Goal: Communication & Community: Share content

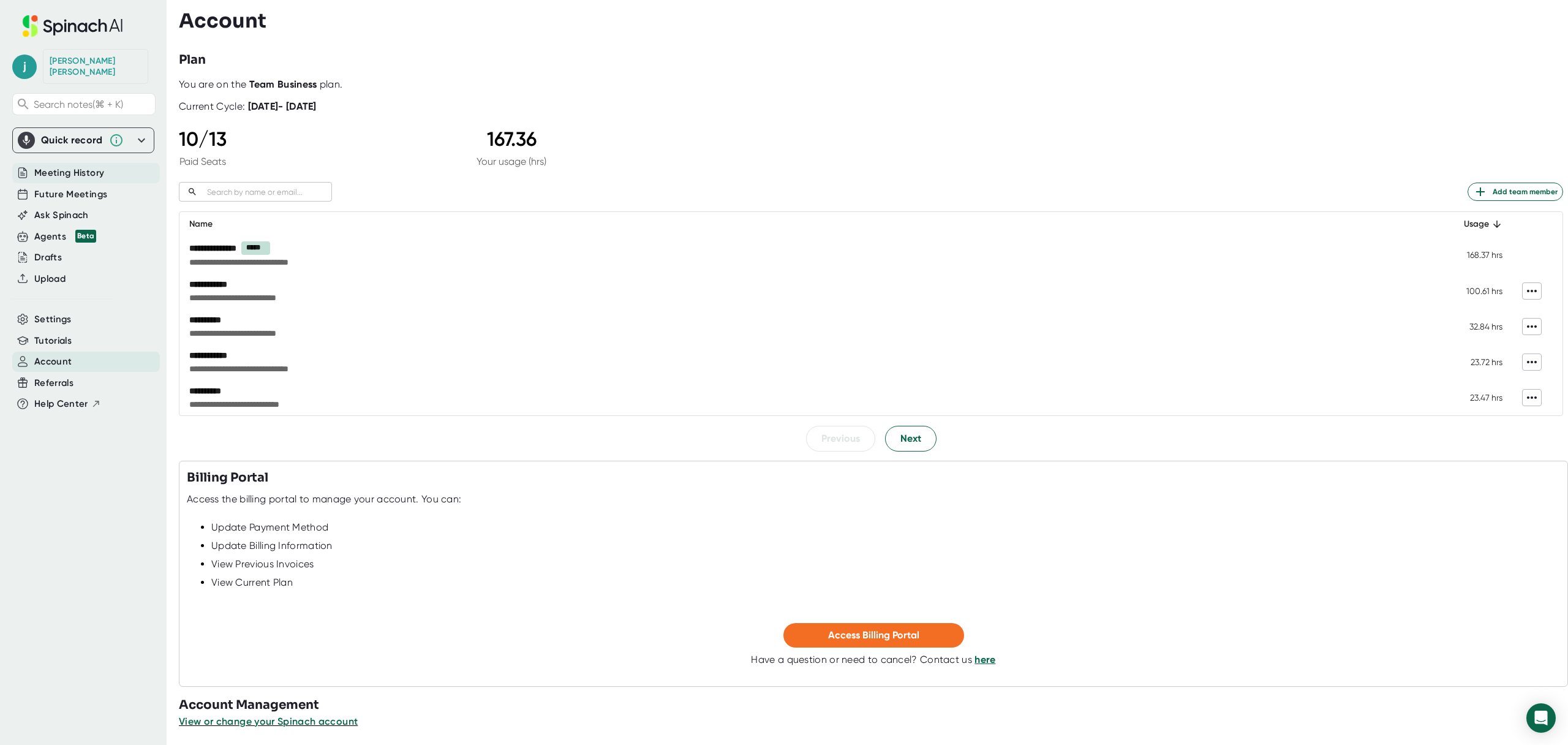
click at [94, 166] on span "Meeting History" at bounding box center [69, 173] width 70 height 14
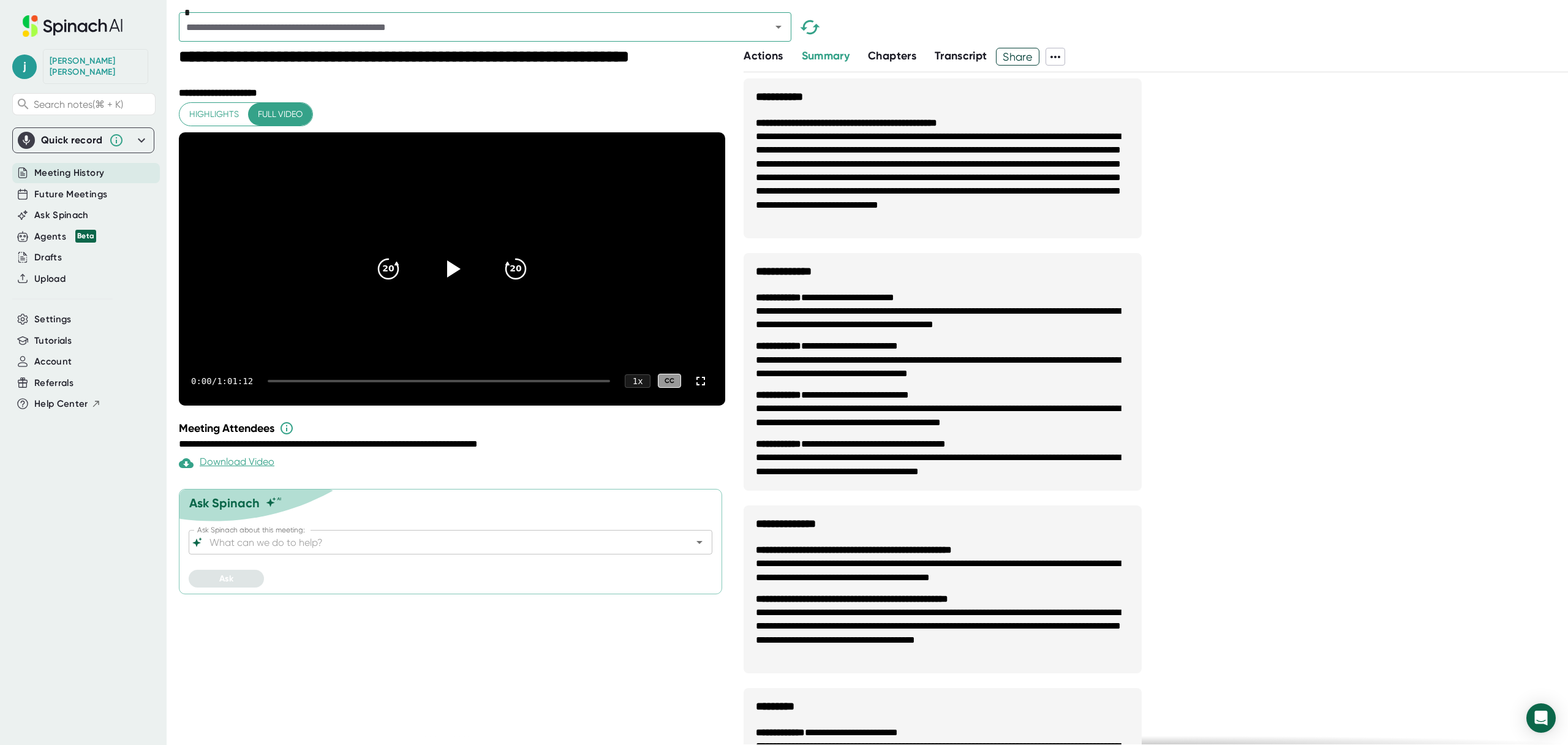
click at [1005, 60] on span "Share" at bounding box center [1017, 56] width 42 height 22
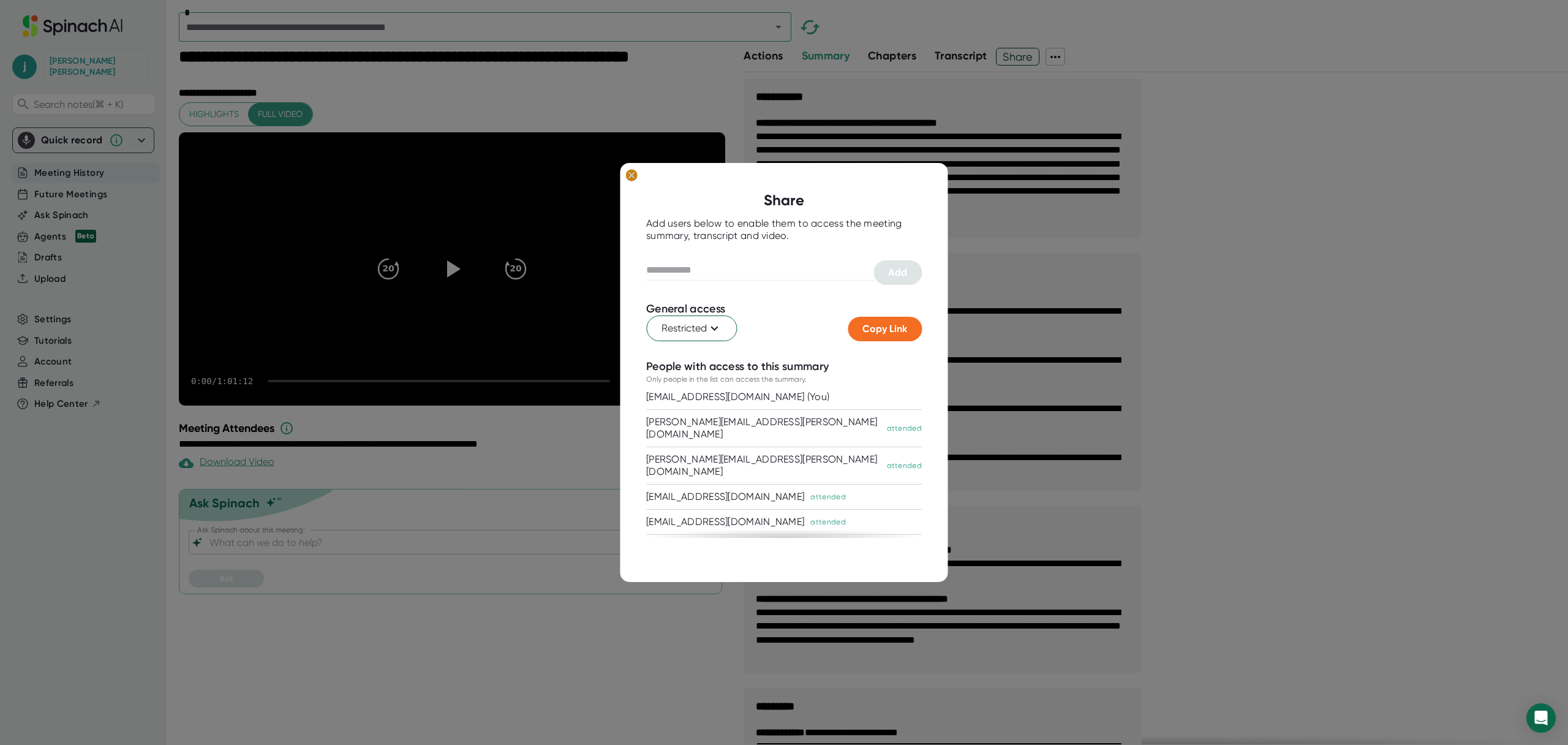
click at [633, 178] on ellipse at bounding box center [631, 175] width 12 height 12
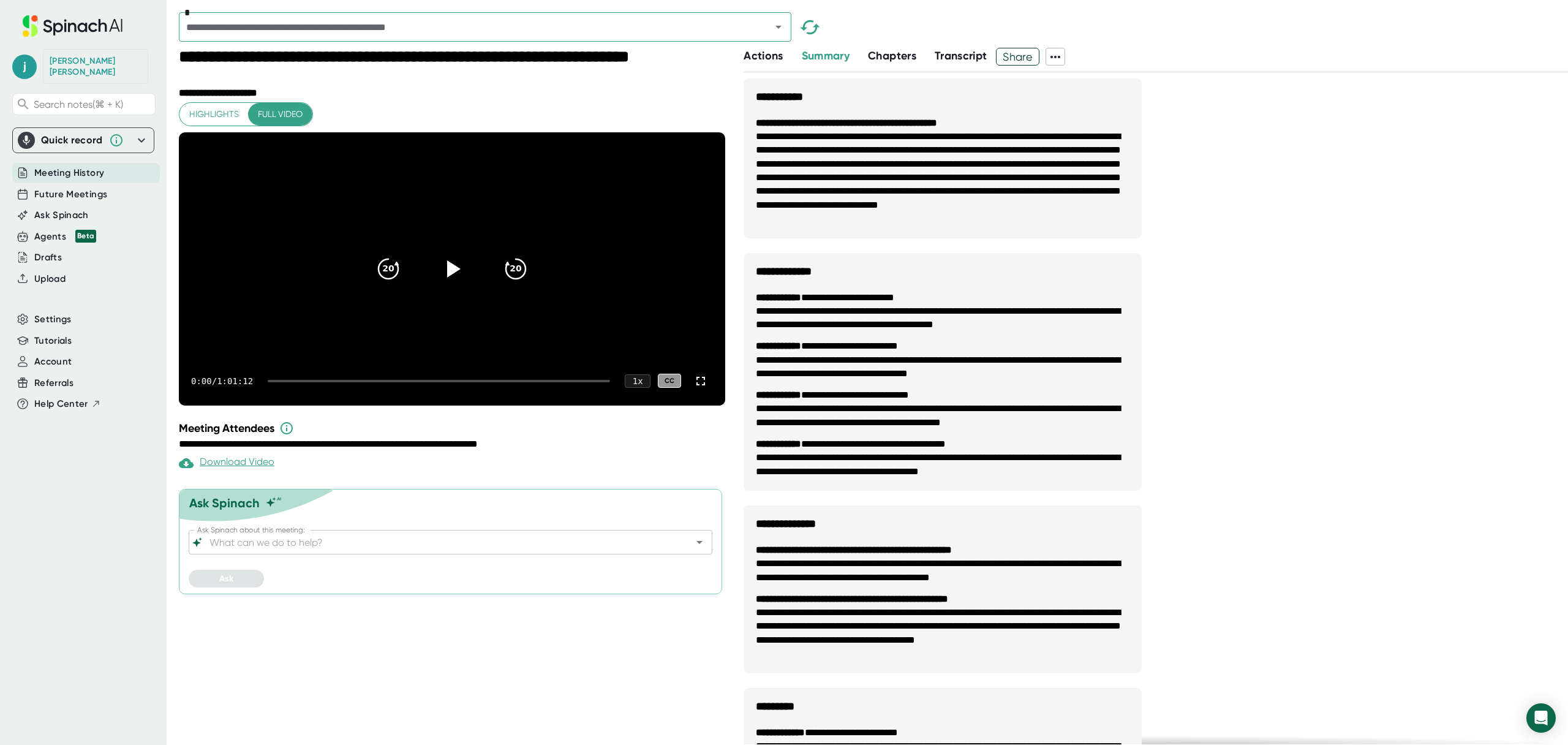
click at [228, 112] on span "Highlights" at bounding box center [214, 115] width 50 height 15
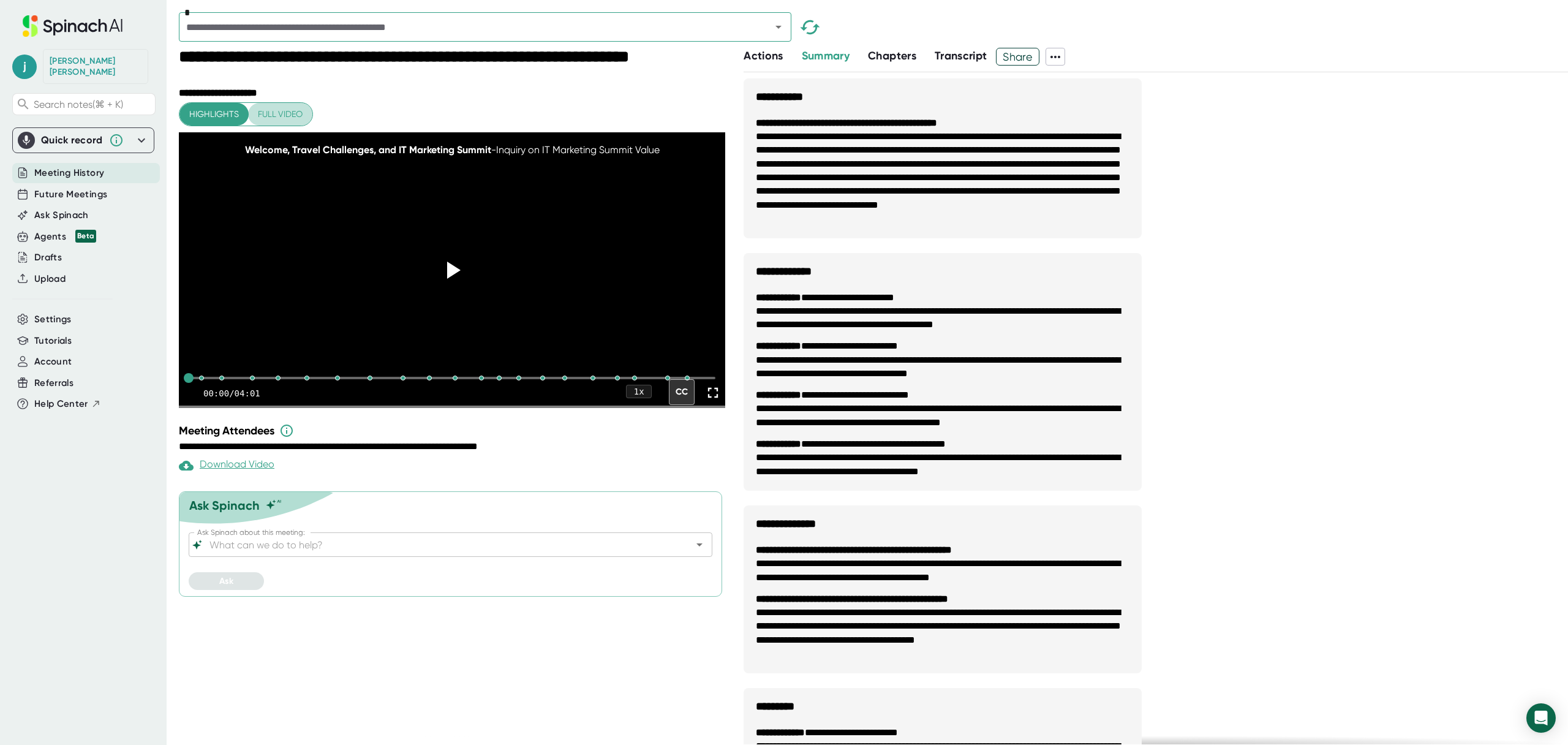
click at [267, 113] on span "Full video" at bounding box center [280, 115] width 45 height 15
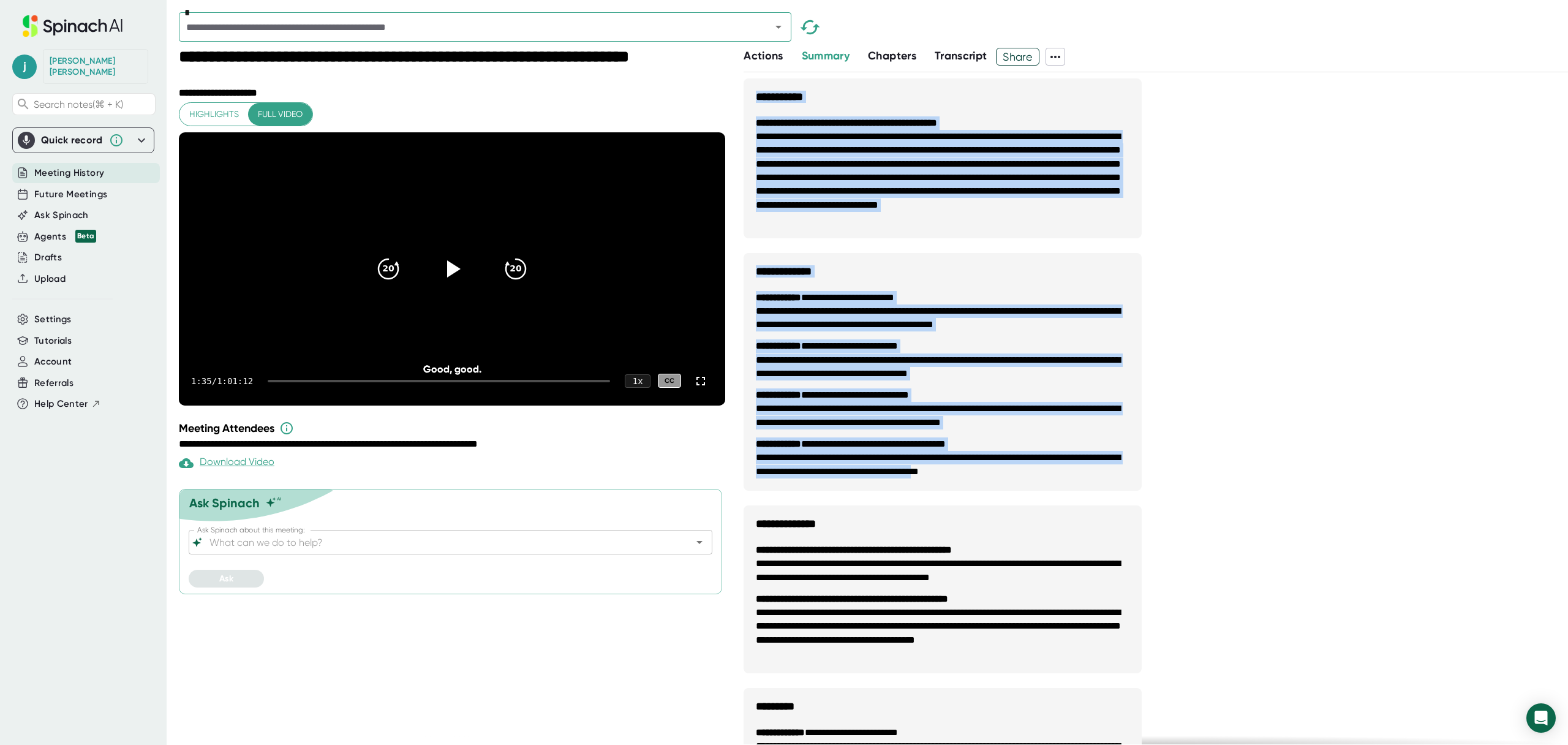
drag, startPoint x: 1054, startPoint y: 473, endPoint x: 753, endPoint y: 82, distance: 493.4
click at [753, 82] on div "**********" at bounding box center [942, 563] width 398 height 969
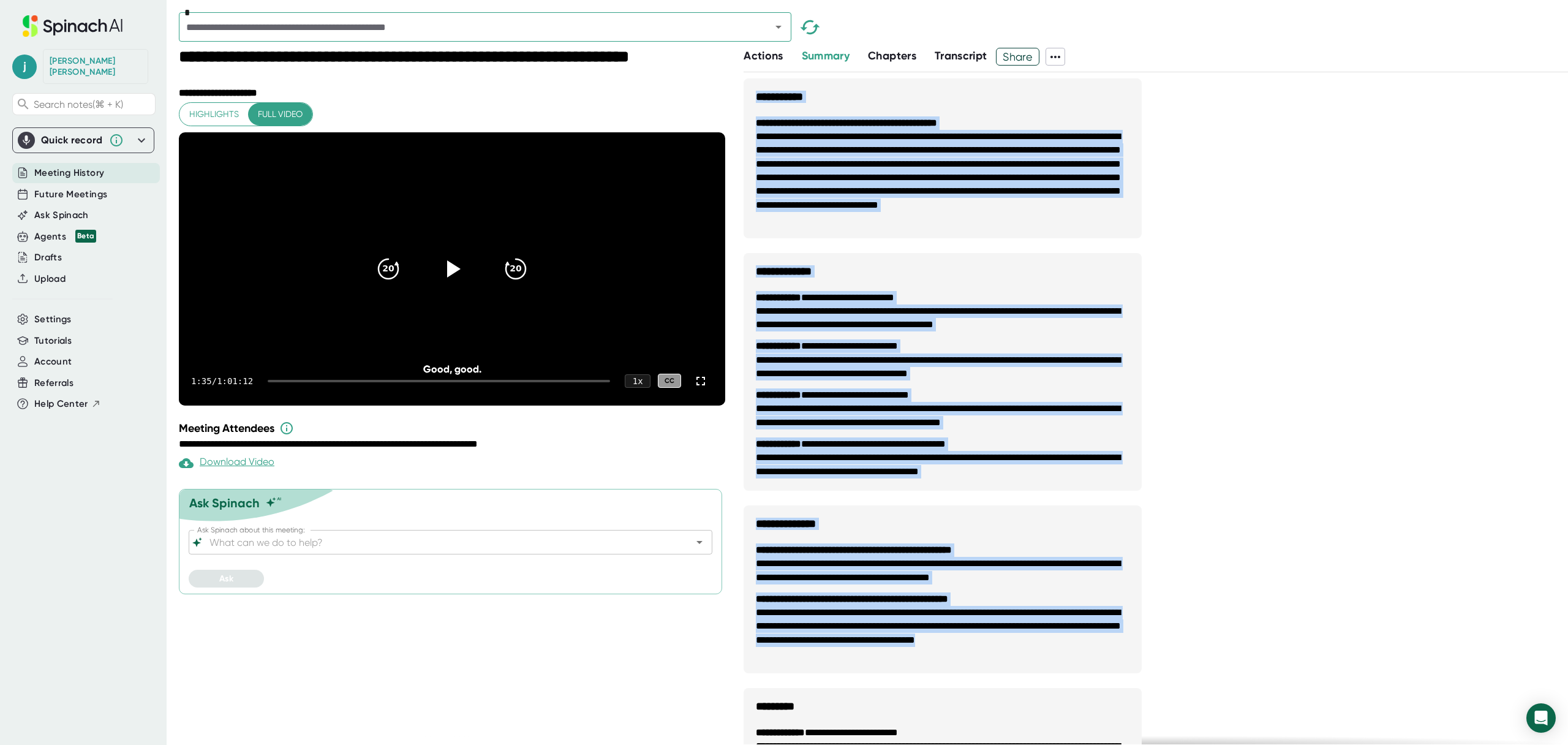
drag, startPoint x: 856, startPoint y: 660, endPoint x: 756, endPoint y: 83, distance: 585.6
click at [756, 83] on div "**********" at bounding box center [942, 563] width 398 height 969
click at [1010, 56] on span "Share" at bounding box center [1017, 56] width 42 height 22
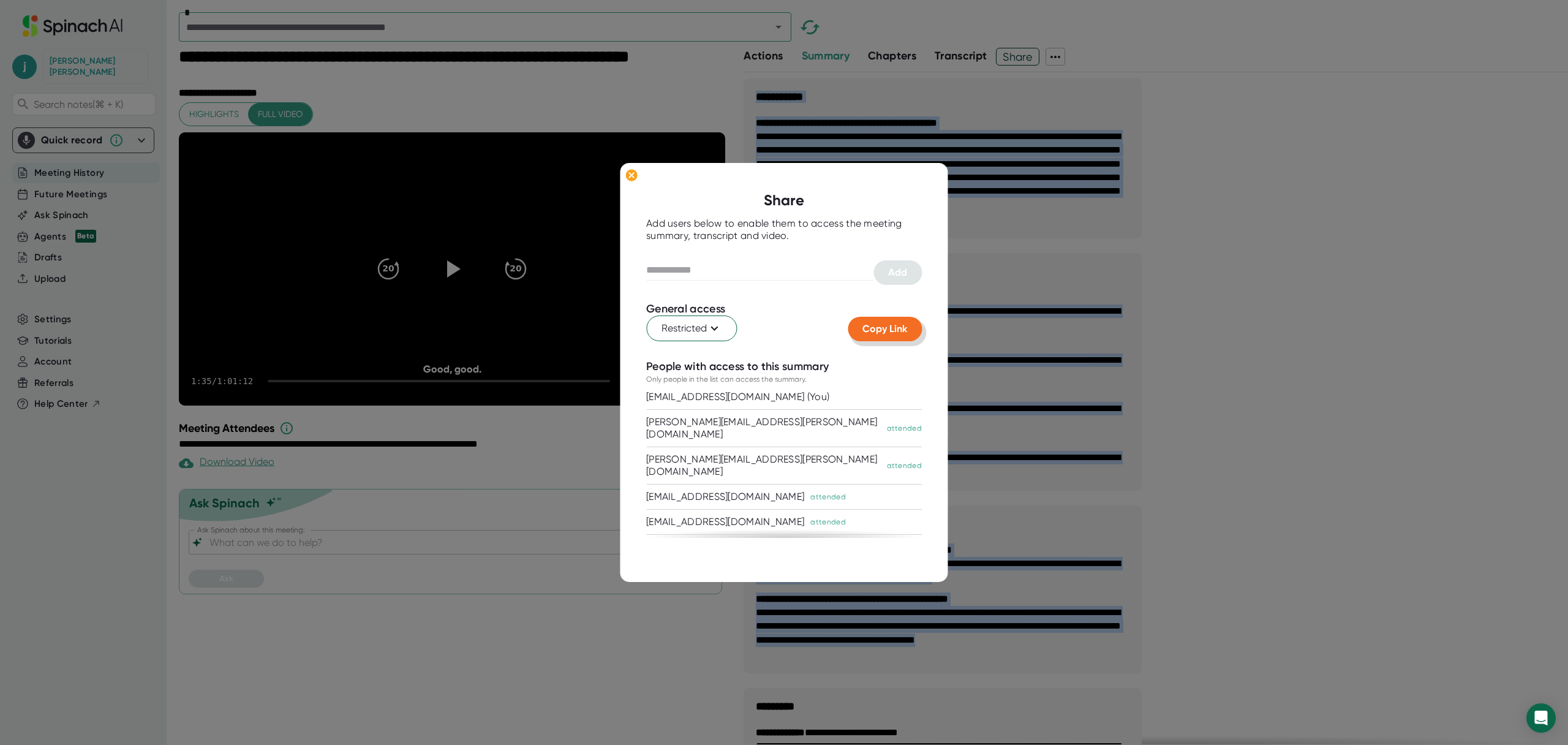
click at [865, 330] on span "Copy Link" at bounding box center [884, 328] width 45 height 12
copy div "**********"
click at [719, 321] on icon at bounding box center [714, 328] width 15 height 15
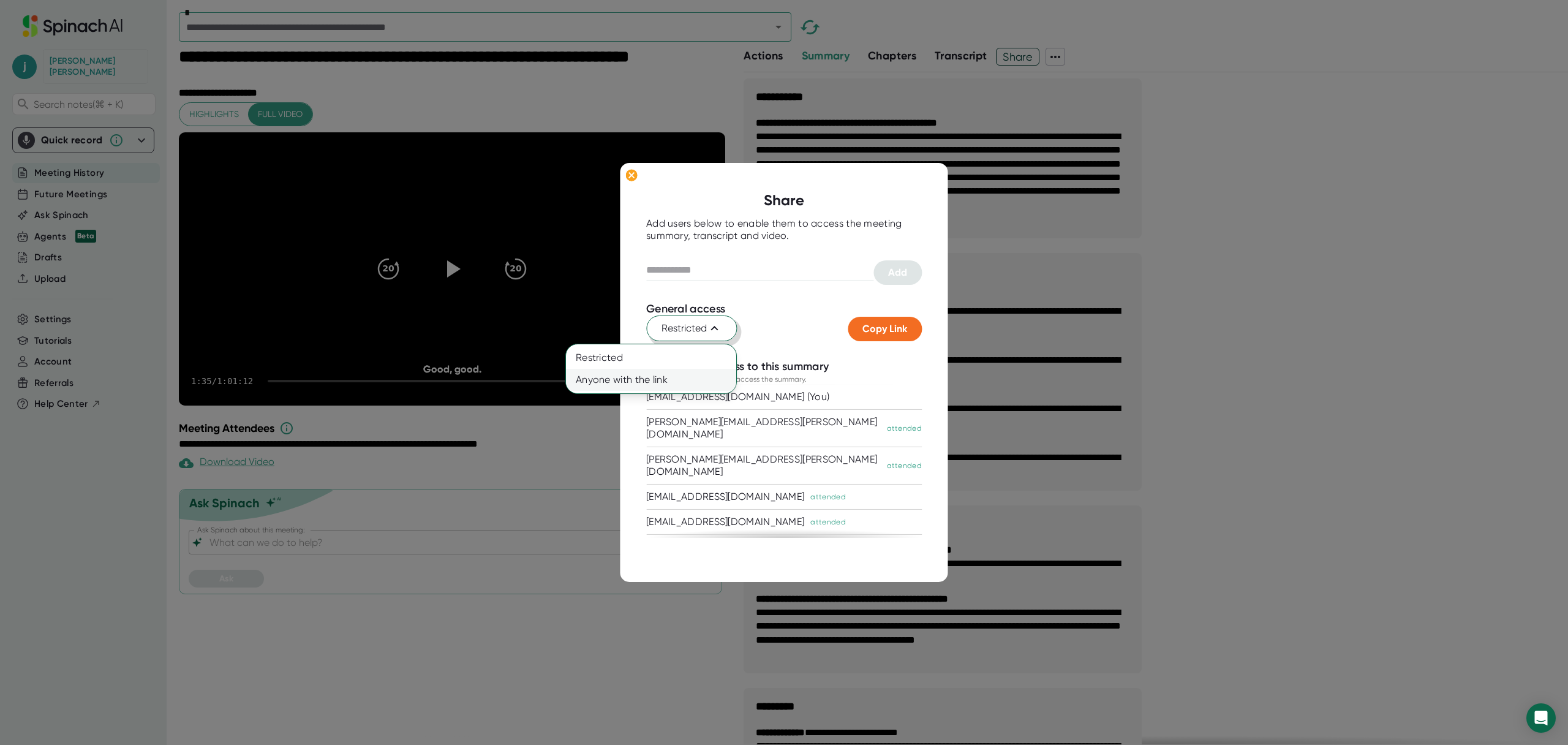
click at [688, 380] on div "Anyone with the link" at bounding box center [651, 380] width 170 height 22
click at [888, 328] on span "Copy Link" at bounding box center [884, 328] width 45 height 12
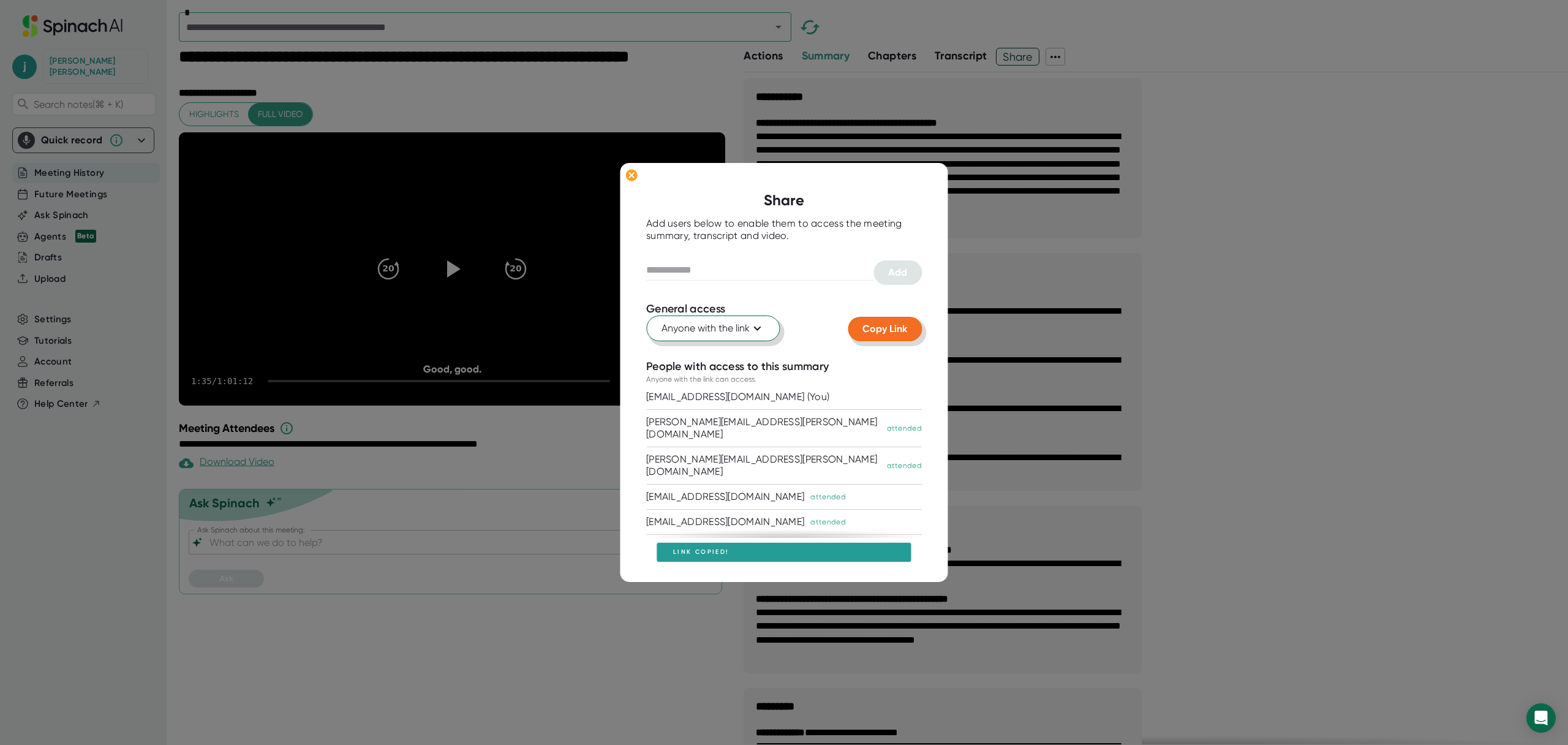
click at [888, 328] on span "Copy Link" at bounding box center [884, 328] width 45 height 12
